Goal: Task Accomplishment & Management: Manage account settings

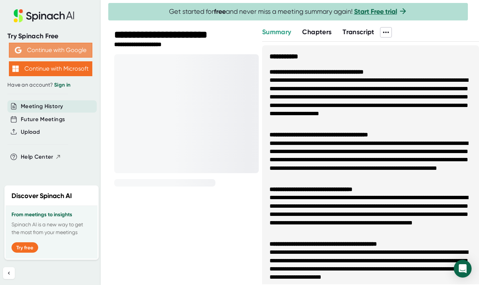
click at [67, 48] on button "Continue with Google" at bounding box center [50, 50] width 83 height 15
click at [63, 86] on link "Sign in" at bounding box center [62, 85] width 16 height 6
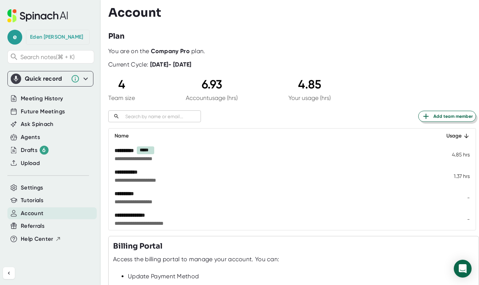
click at [428, 119] on icon at bounding box center [426, 116] width 9 height 9
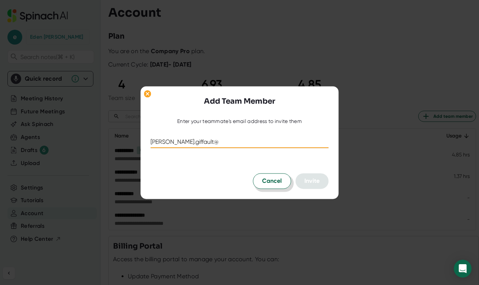
type input "julien.giffault@"
click at [269, 183] on span "Cancel" at bounding box center [272, 180] width 20 height 9
